Goal: Information Seeking & Learning: Compare options

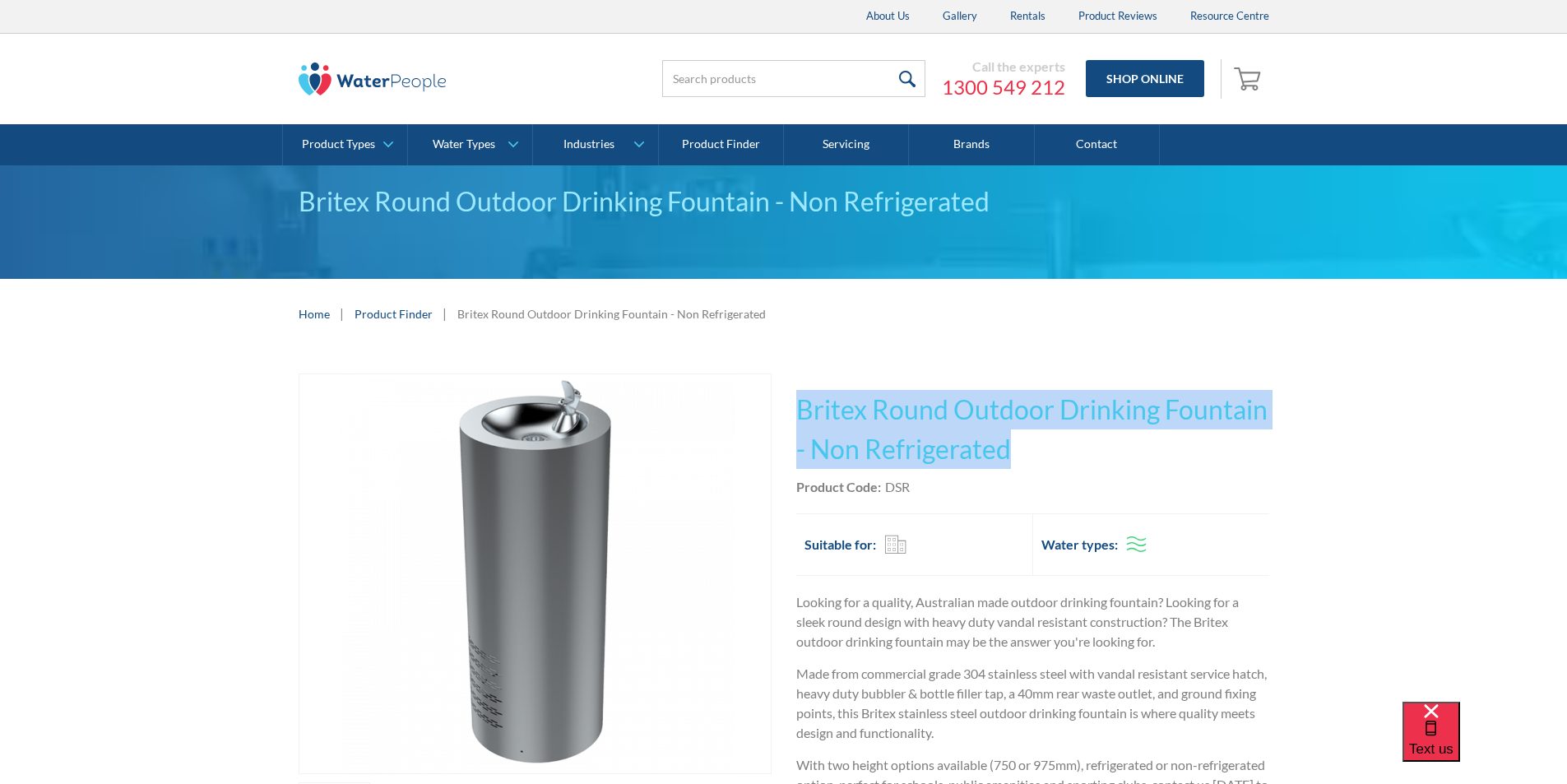
drag, startPoint x: 1023, startPoint y: 448, endPoint x: 817, endPoint y: 407, distance: 210.0
click at [799, 402] on h1 "Britex Round Outdoor Drinking Fountain - Non Refrigerated" at bounding box center [1032, 428] width 473 height 79
copy h1 "Britex Round Outdoor Drinking Fountain - Non Refrigerated"
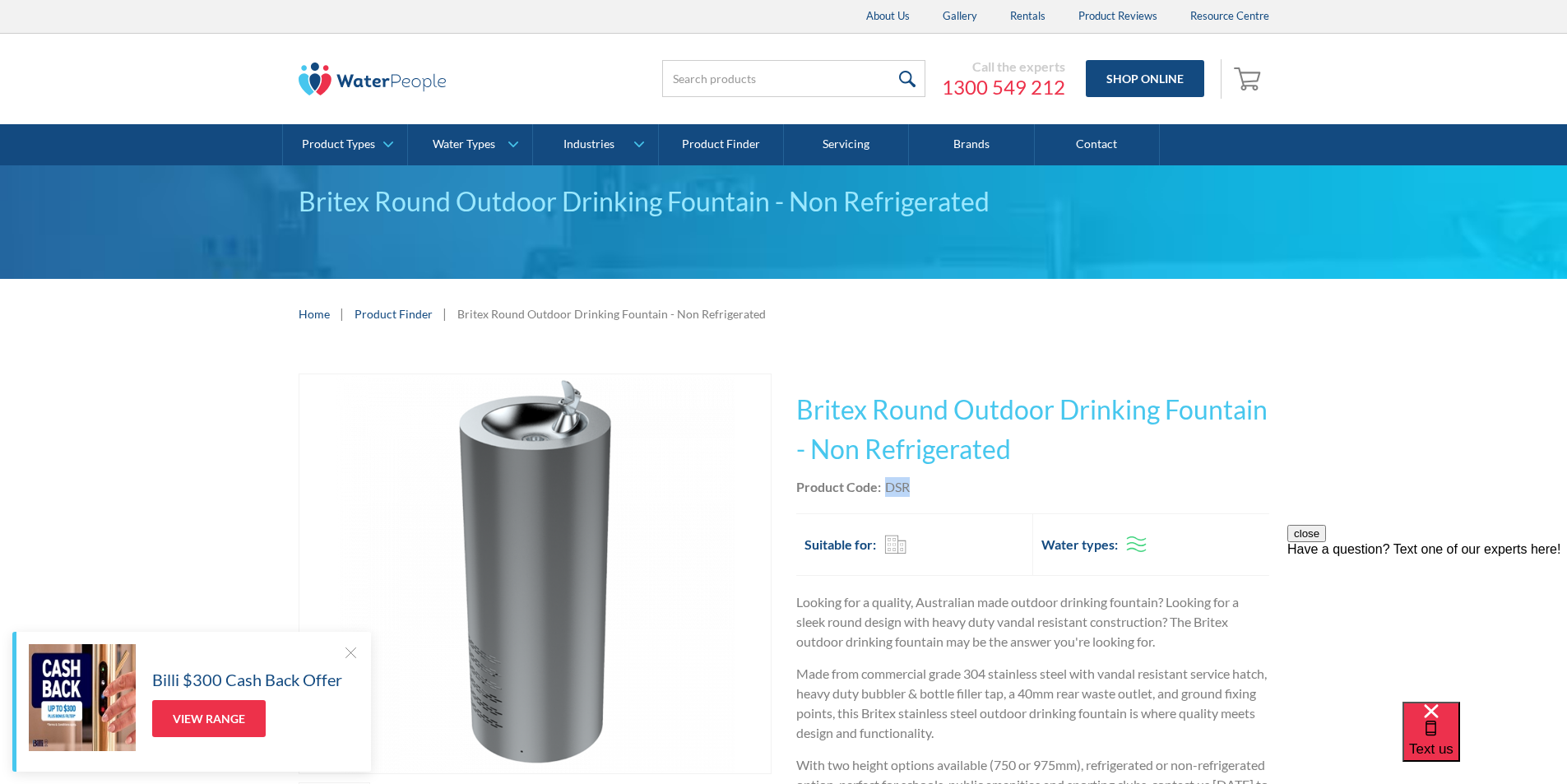
drag, startPoint x: 922, startPoint y: 486, endPoint x: 888, endPoint y: 486, distance: 34.0
click at [888, 486] on div "Product Code: DSR" at bounding box center [1032, 487] width 473 height 19
copy div "DSR"
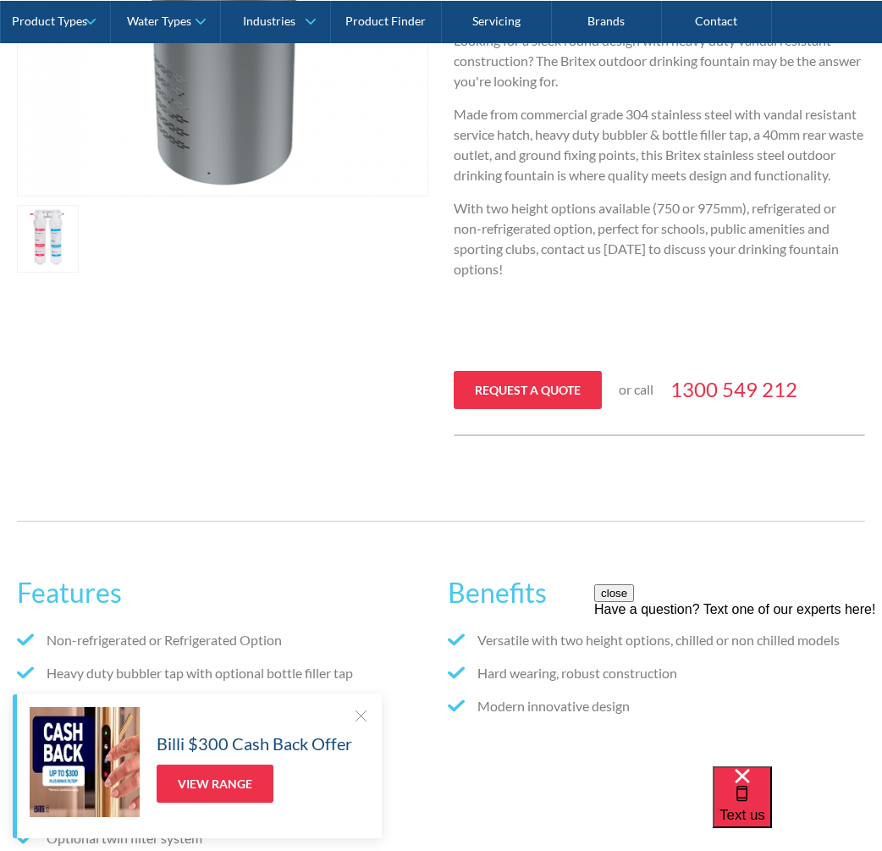
scroll to position [254, 0]
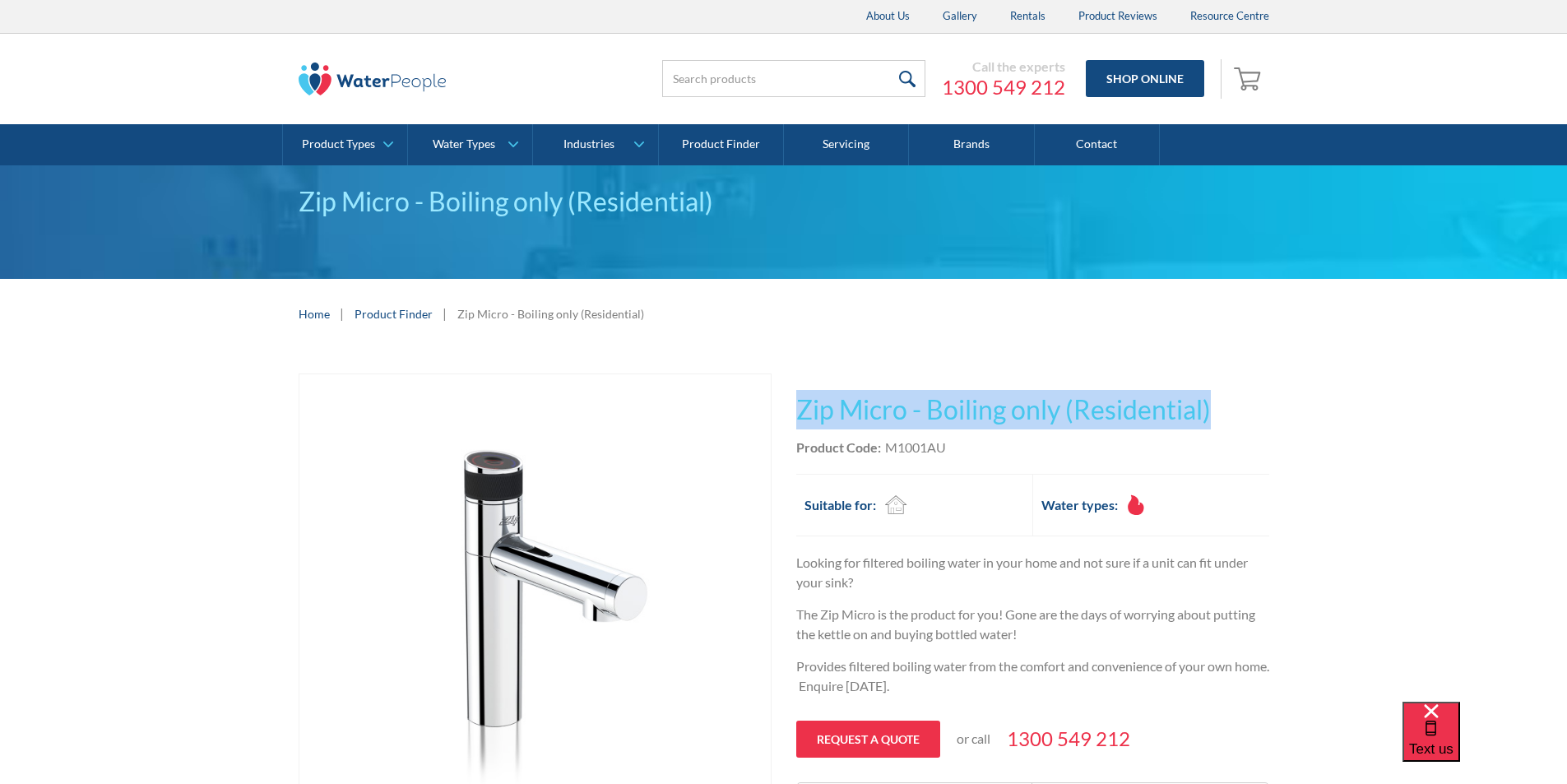
drag, startPoint x: 1132, startPoint y: 397, endPoint x: 793, endPoint y: 397, distance: 339.0
click at [793, 397] on div "Play video Fits Most Brands Best Seller No items found. This tap design is incl…" at bounding box center [784, 646] width 971 height 547
copy h1 "Zip Micro - Boiling only (Residential)"
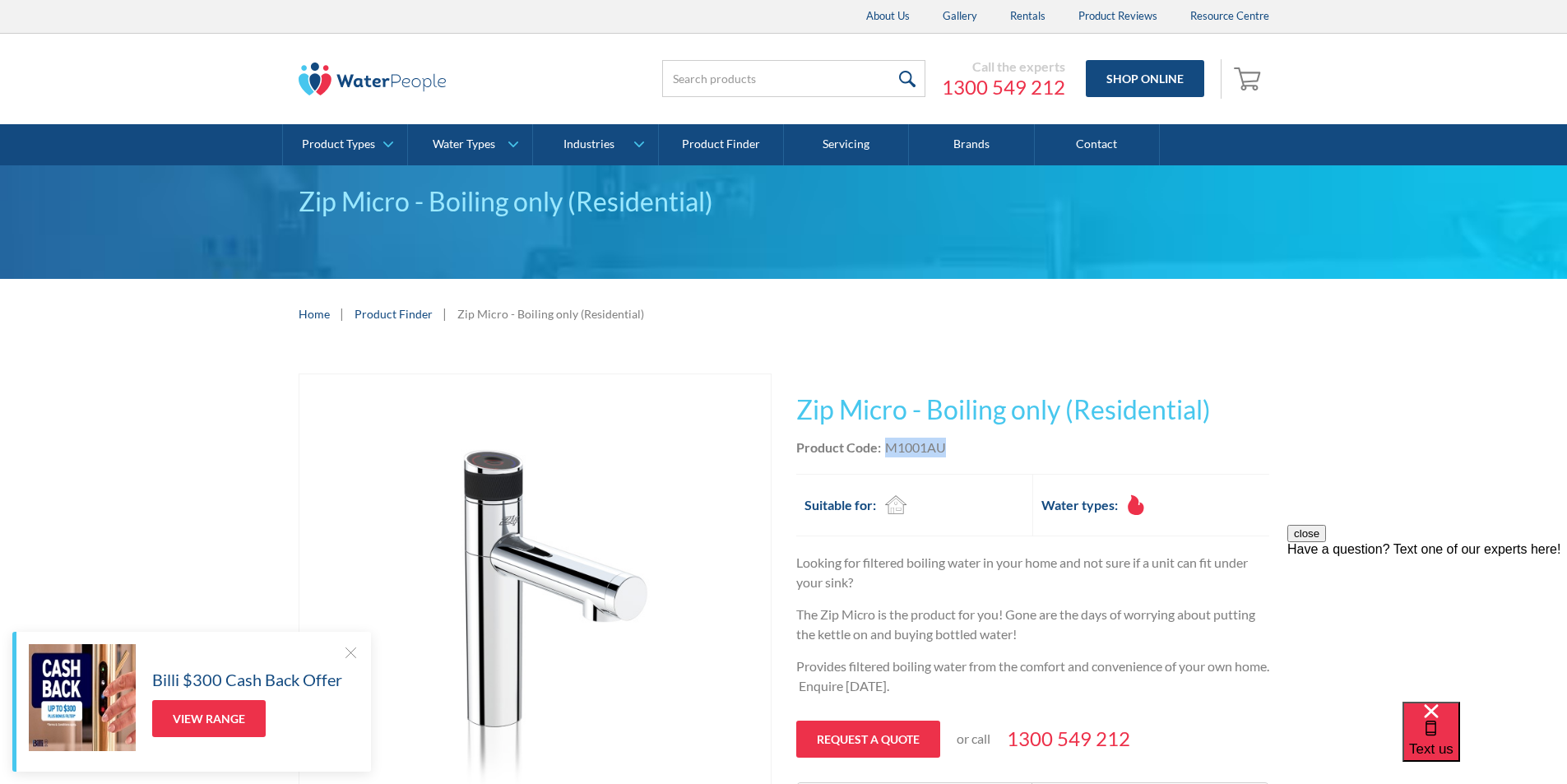
drag, startPoint x: 950, startPoint y: 450, endPoint x: 886, endPoint y: 451, distance: 64.0
click at [886, 451] on div "Product Code: M1001AU" at bounding box center [1032, 447] width 473 height 19
copy div "M1001AU"
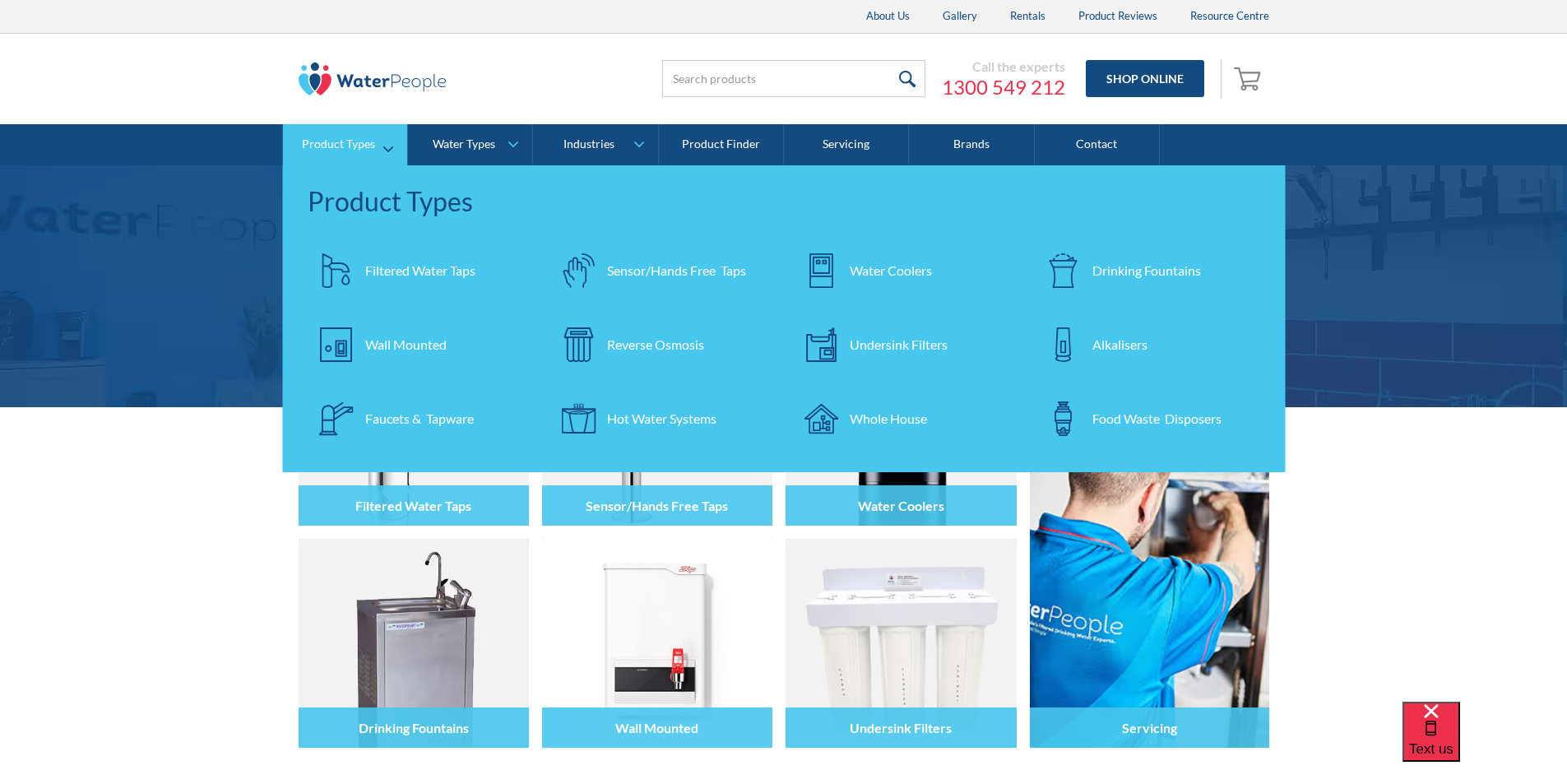
click at [394, 270] on div "Filtered Water Taps" at bounding box center [420, 270] width 110 height 19
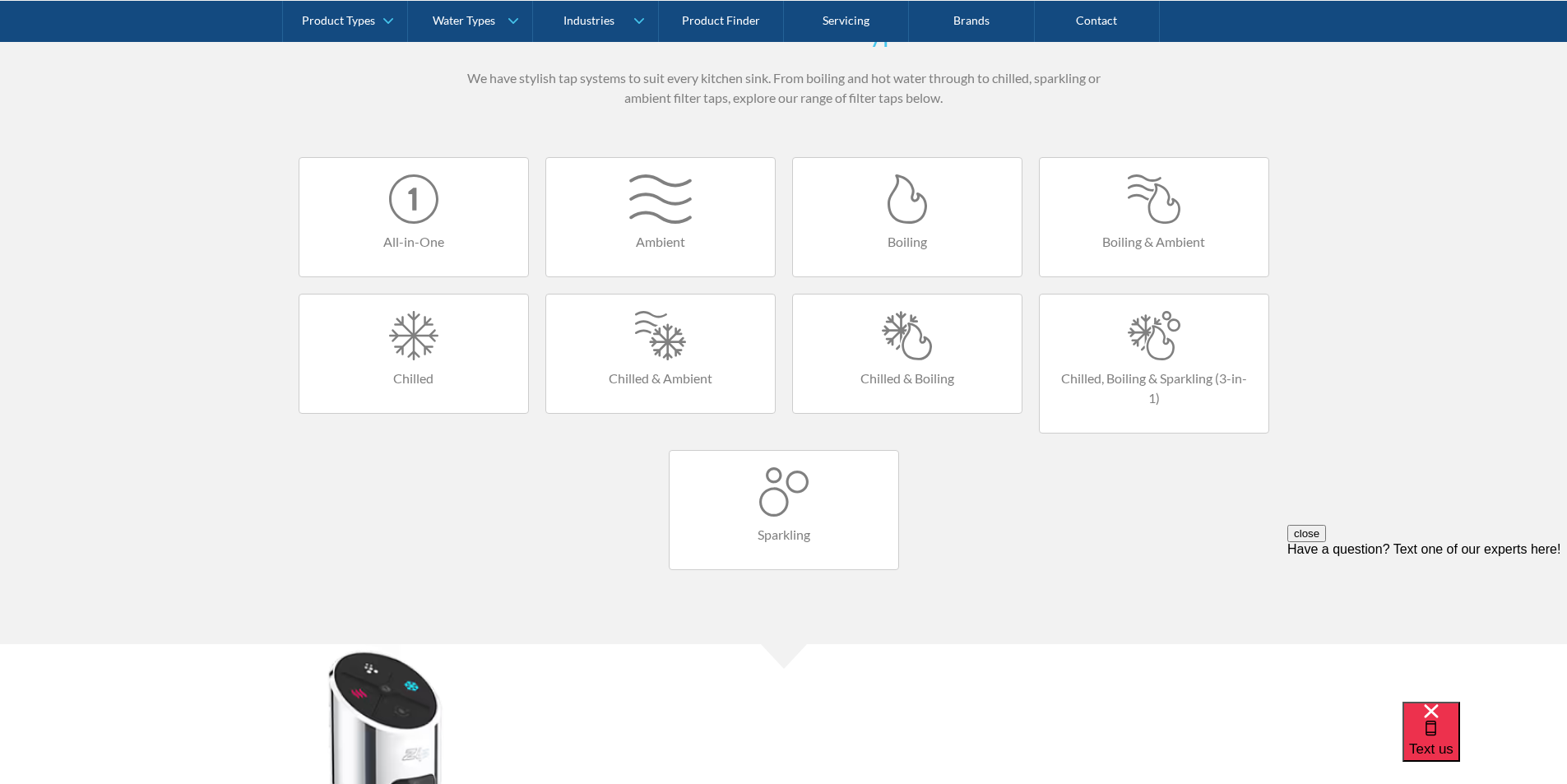
click at [1157, 203] on div at bounding box center [1154, 198] width 195 height 50
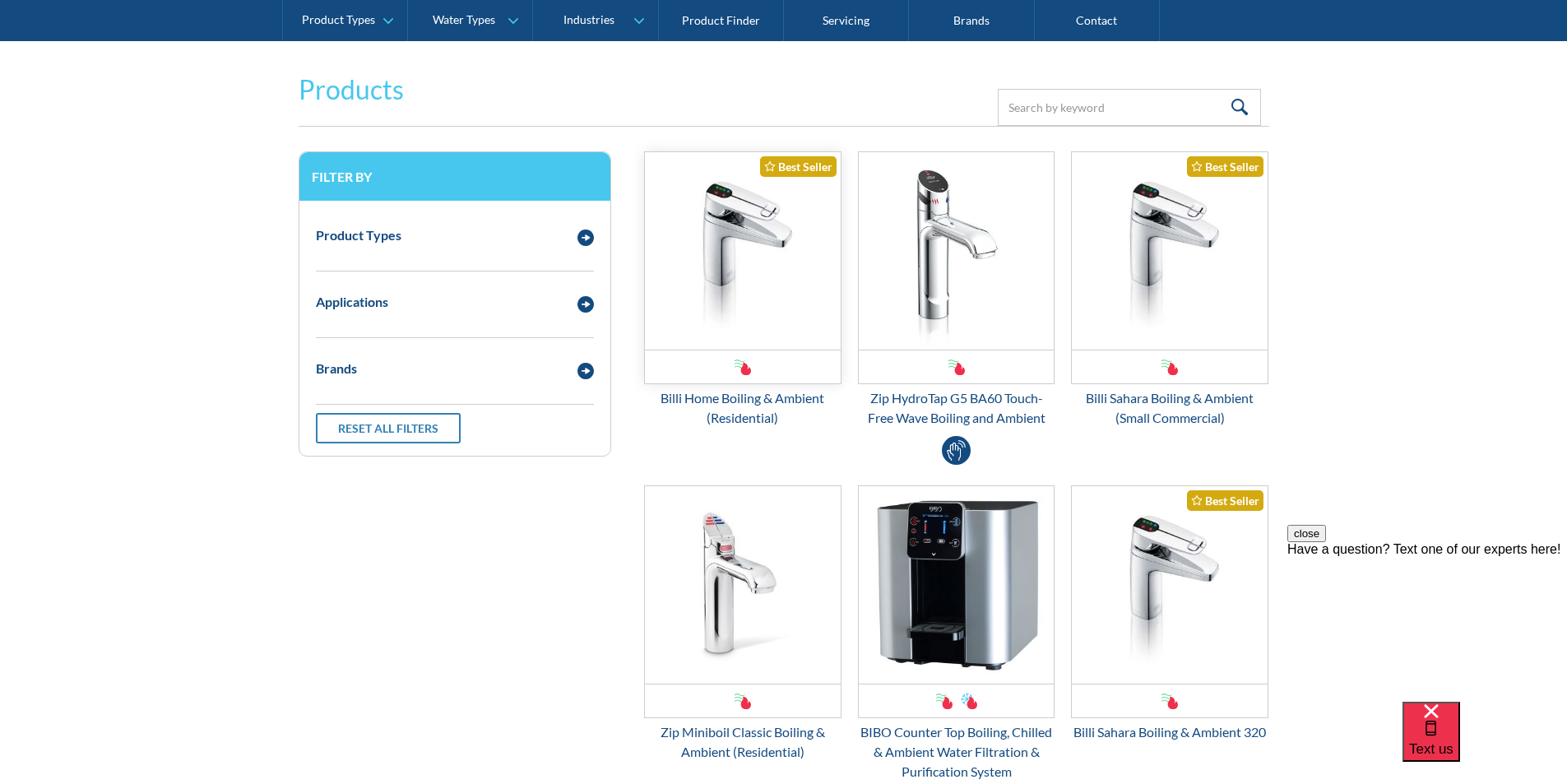
click at [727, 290] on img "Email Form 3" at bounding box center [743, 251] width 195 height 197
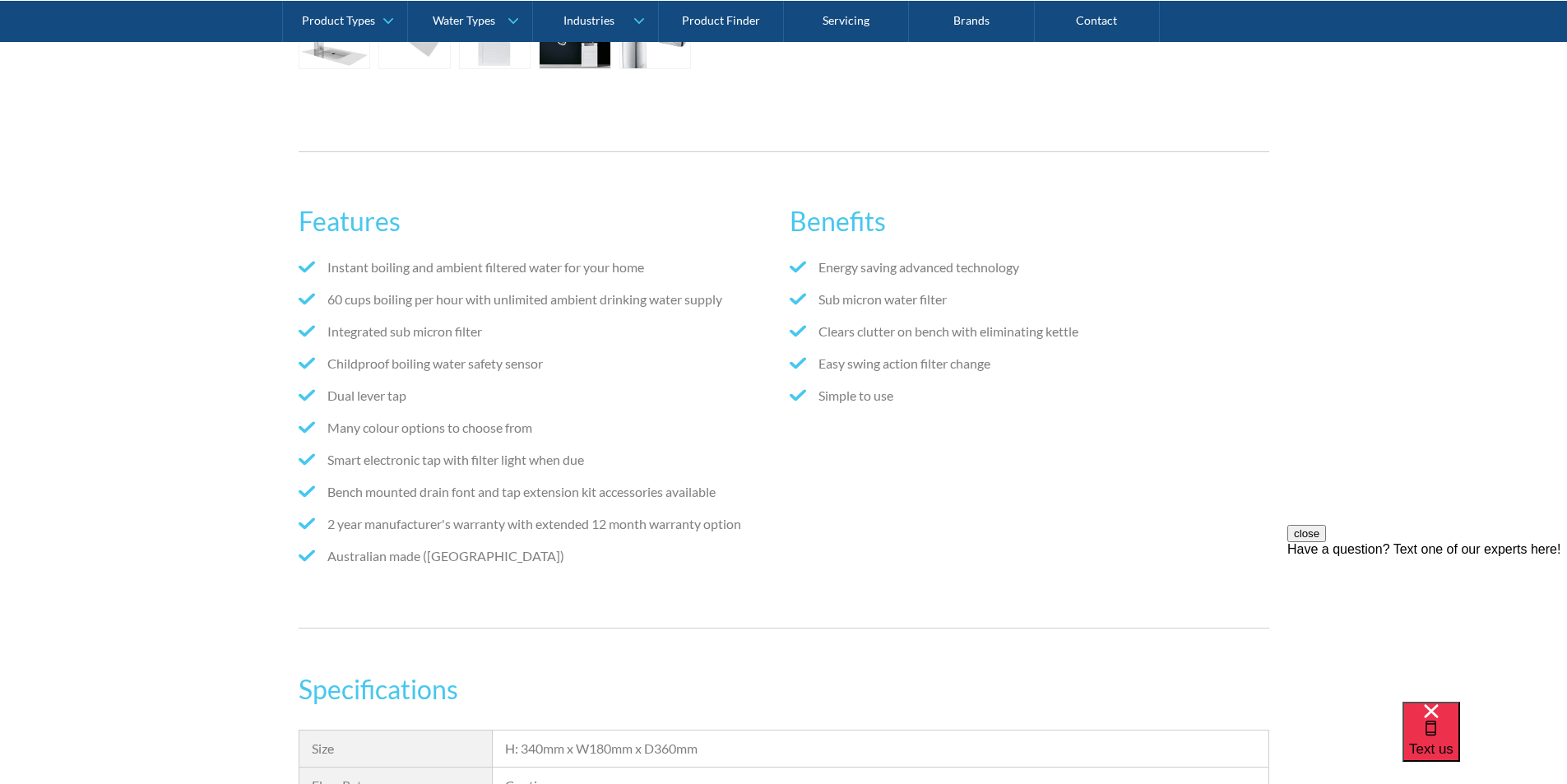
scroll to position [1233, 0]
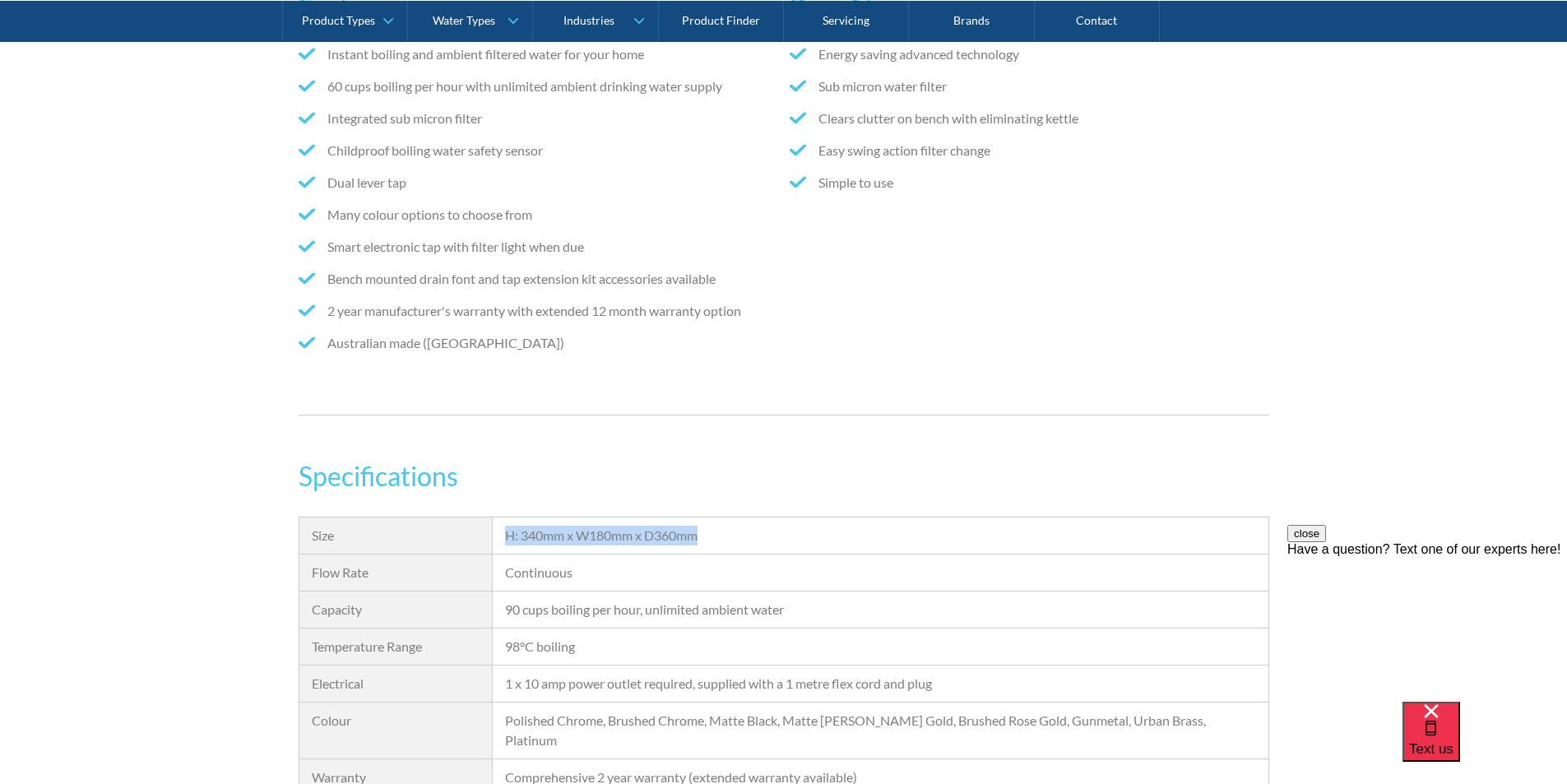
drag, startPoint x: 724, startPoint y: 537, endPoint x: 506, endPoint y: 538, distance: 218.0
click at [506, 537] on div "H: 340mm x W180mm x D360mm" at bounding box center [881, 535] width 750 height 19
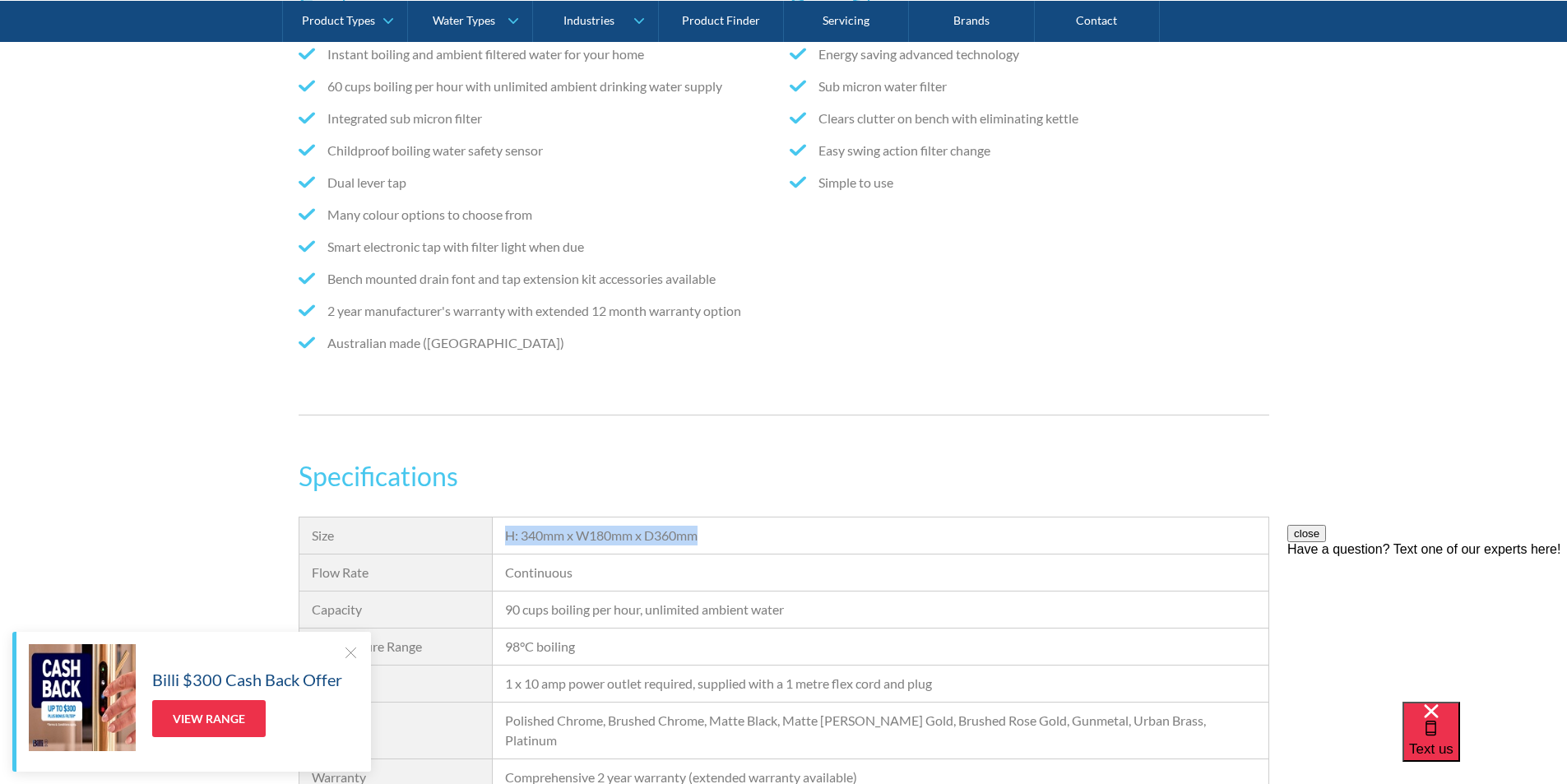
copy div "H: 340mm x W180mm x D360mm"
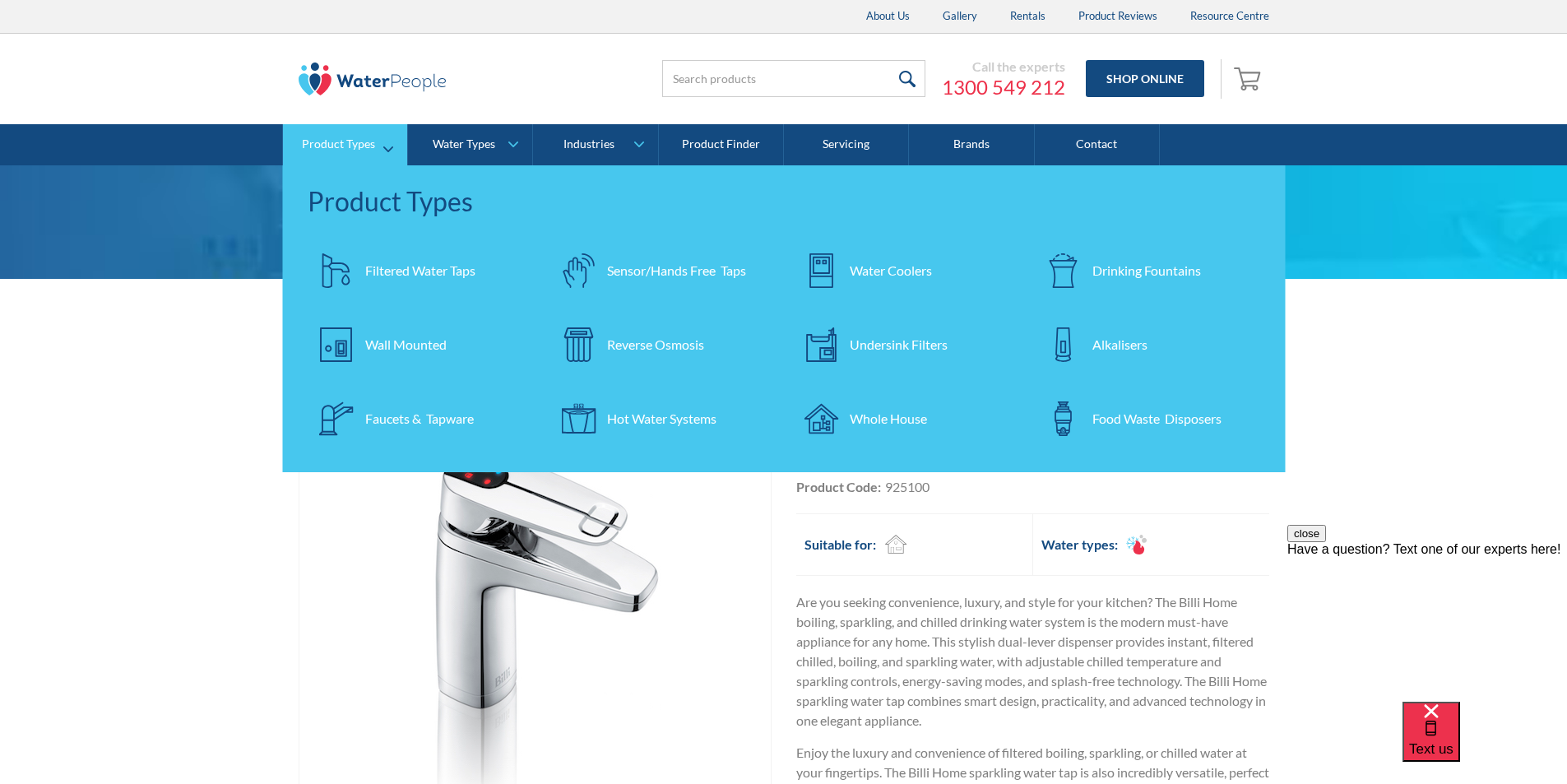
click at [448, 271] on div "Filtered Water Taps" at bounding box center [420, 270] width 110 height 19
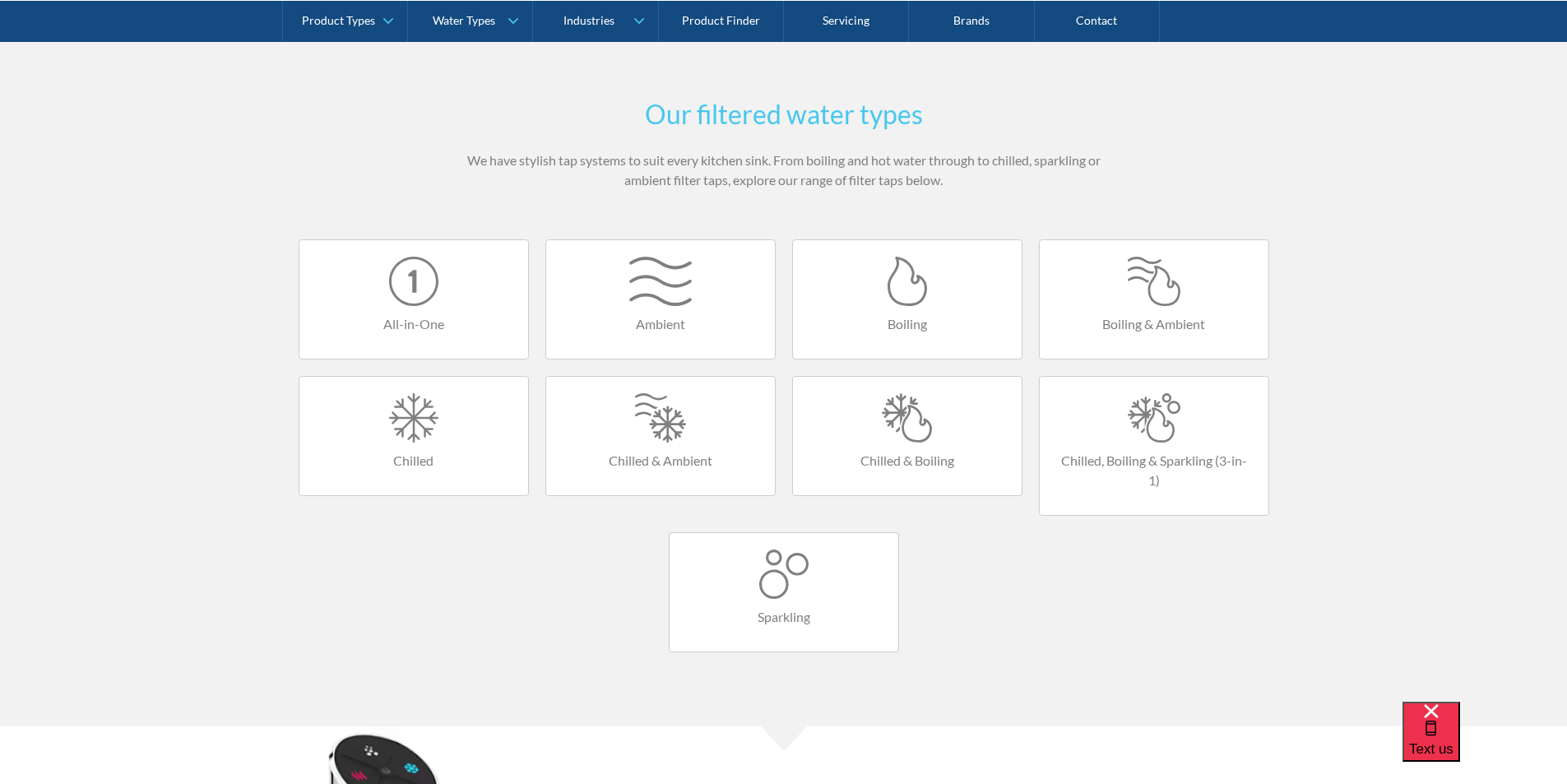
click at [1148, 309] on link "Boiling & Ambient" at bounding box center [1154, 299] width 230 height 120
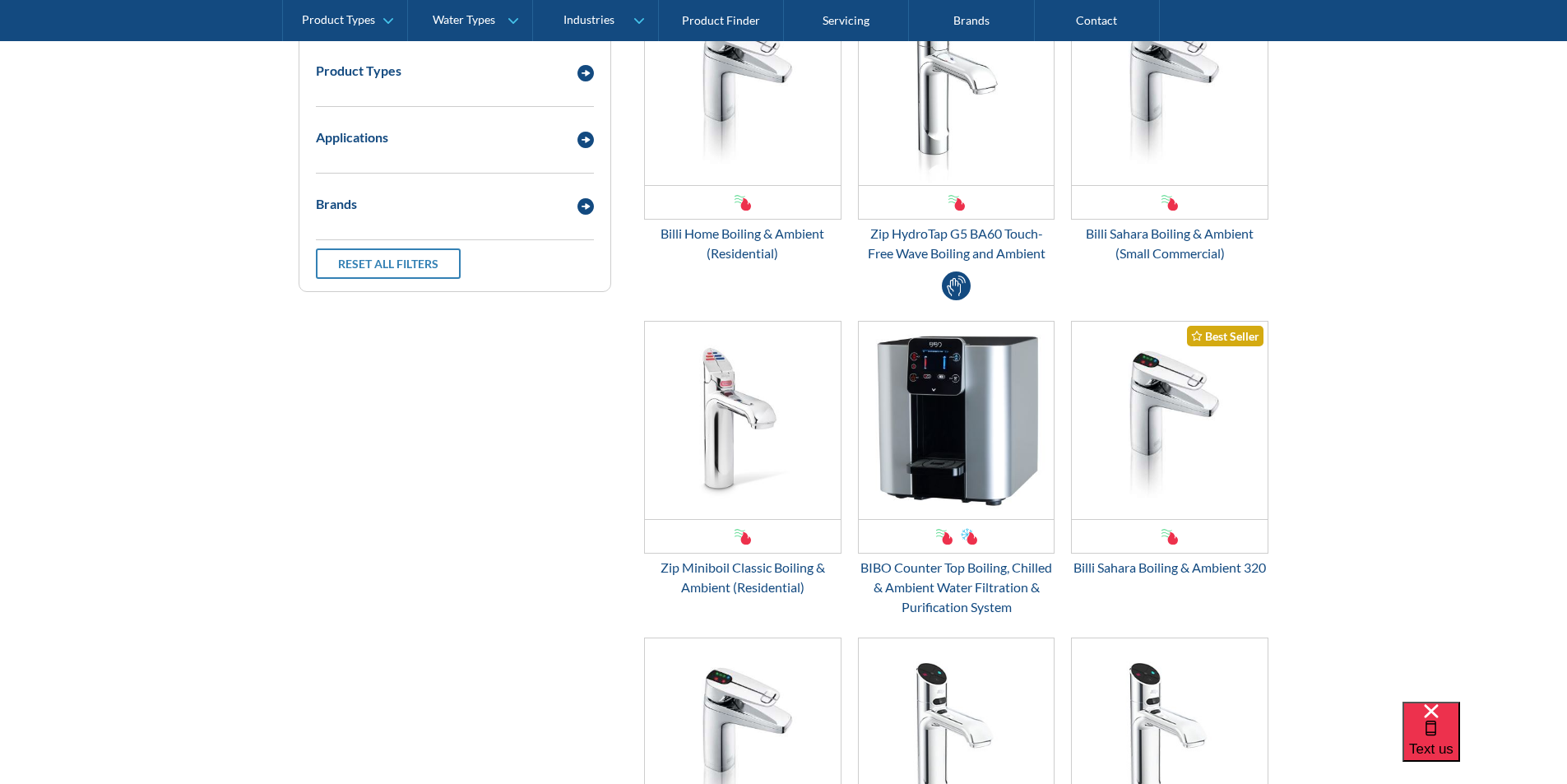
scroll to position [164, 0]
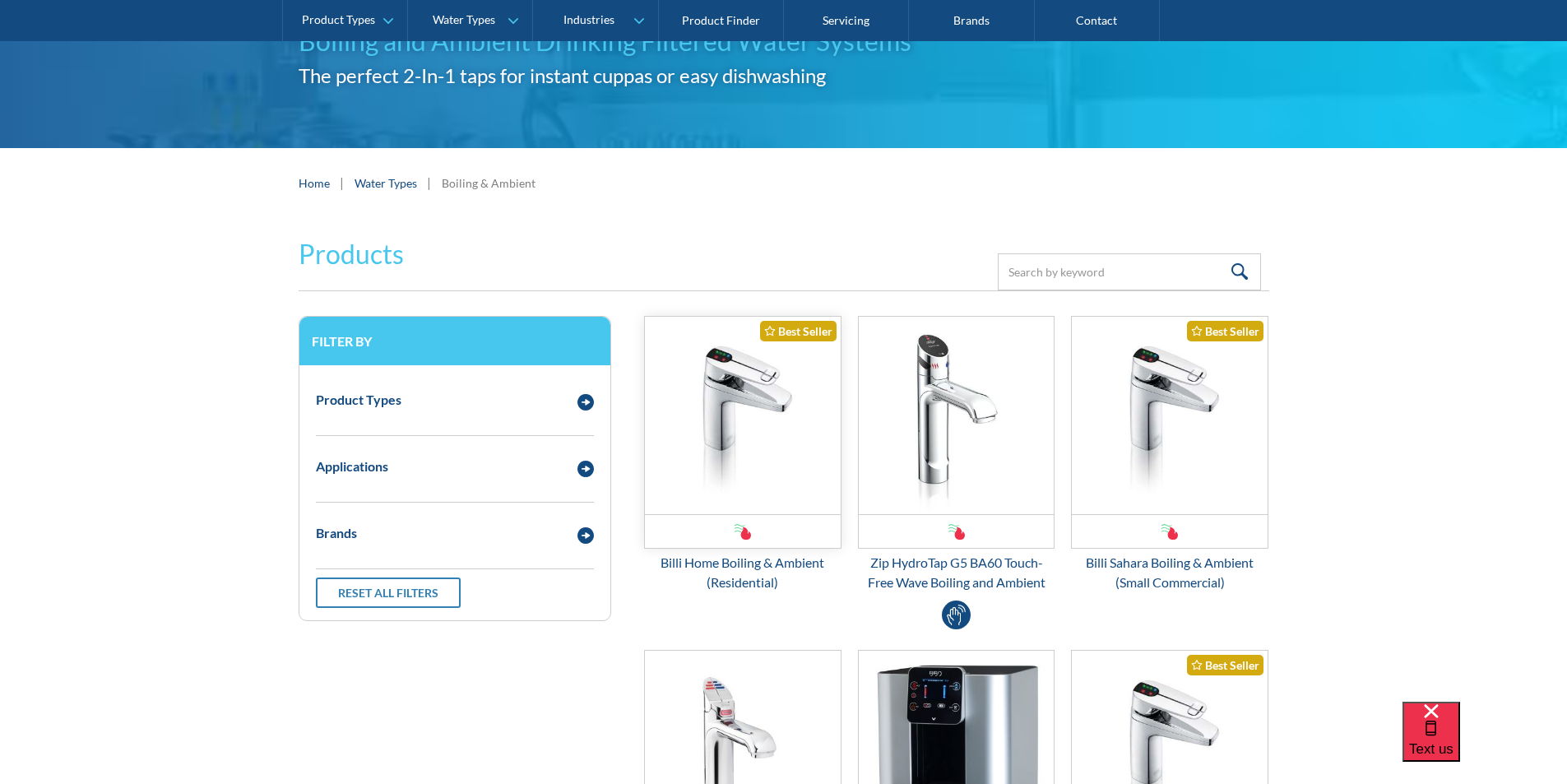
click at [749, 377] on img "Email Form 3" at bounding box center [743, 415] width 195 height 197
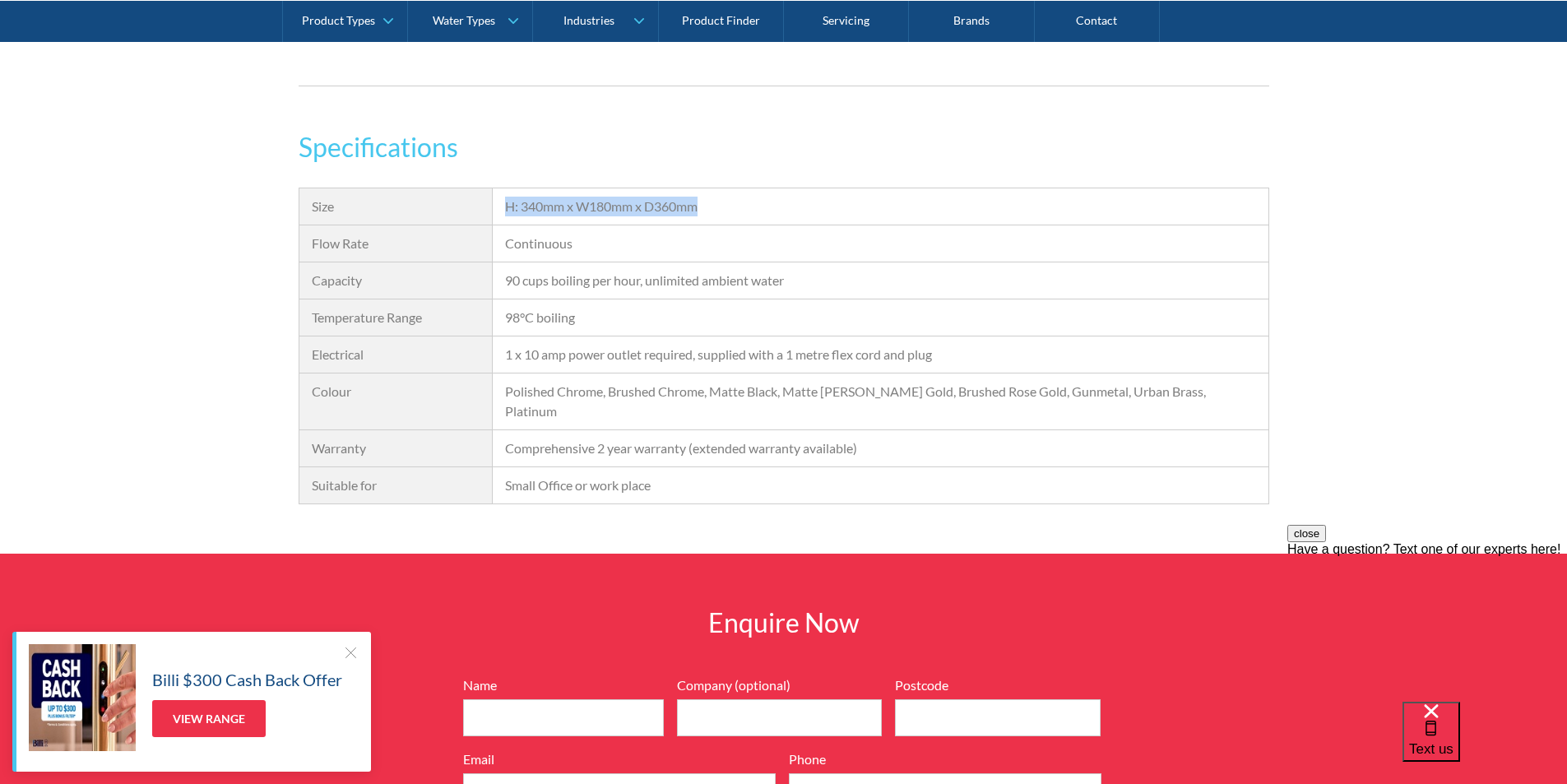
drag, startPoint x: 705, startPoint y: 204, endPoint x: 508, endPoint y: 215, distance: 197.3
click at [508, 215] on div "H: 340mm x W180mm x D360mm" at bounding box center [881, 206] width 750 height 19
